Goal: Task Accomplishment & Management: Manage account settings

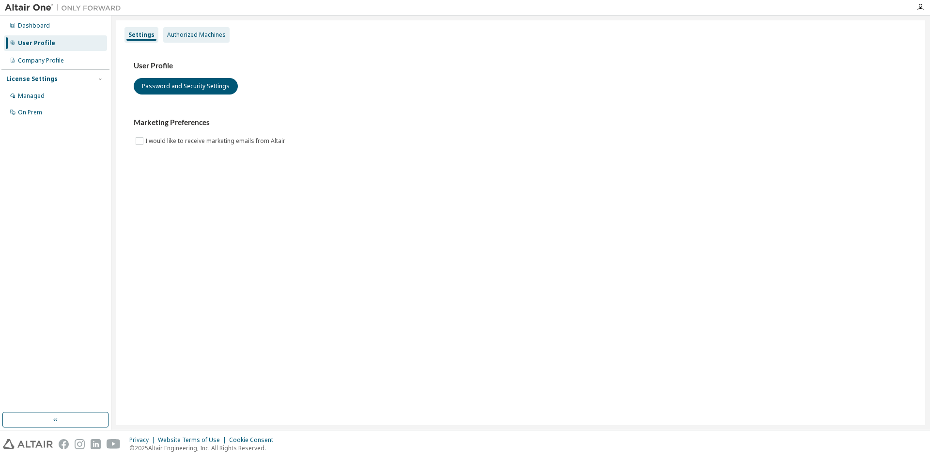
click at [197, 35] on div "Authorized Machines" at bounding box center [196, 35] width 59 height 8
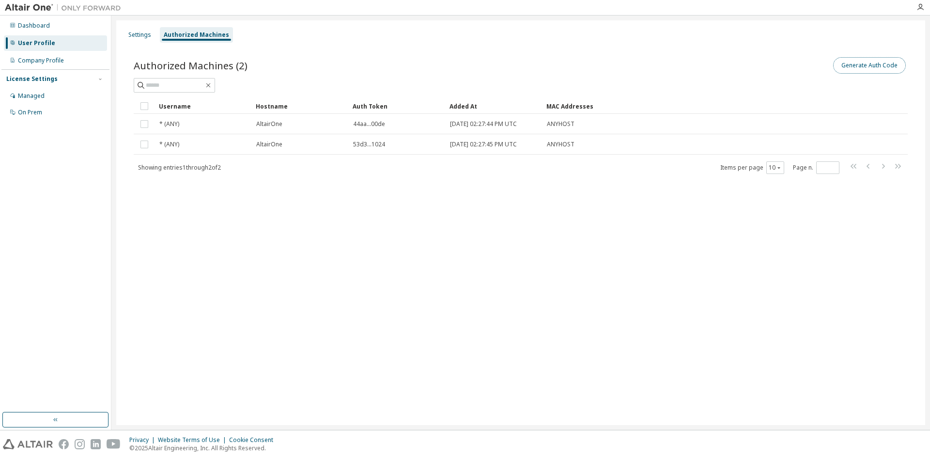
click at [858, 62] on button "Generate Auth Code" at bounding box center [869, 65] width 73 height 16
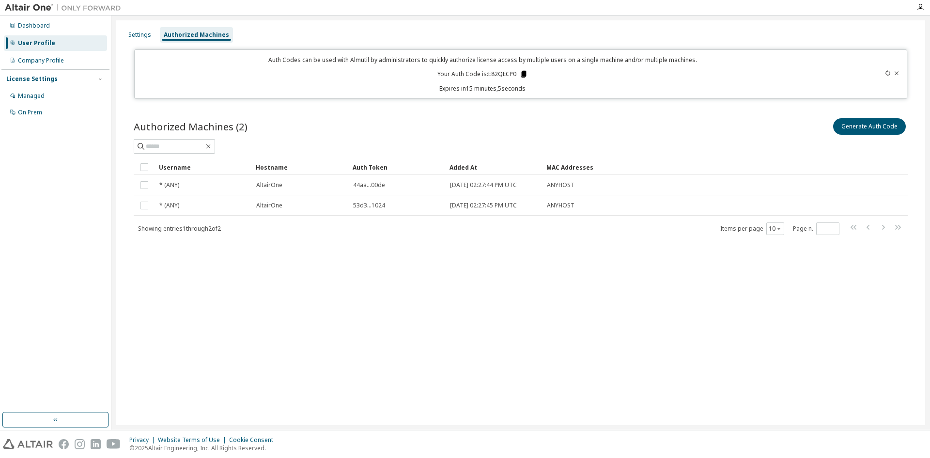
click at [526, 74] on icon at bounding box center [523, 74] width 5 height 7
